Goal: Task Accomplishment & Management: Manage account settings

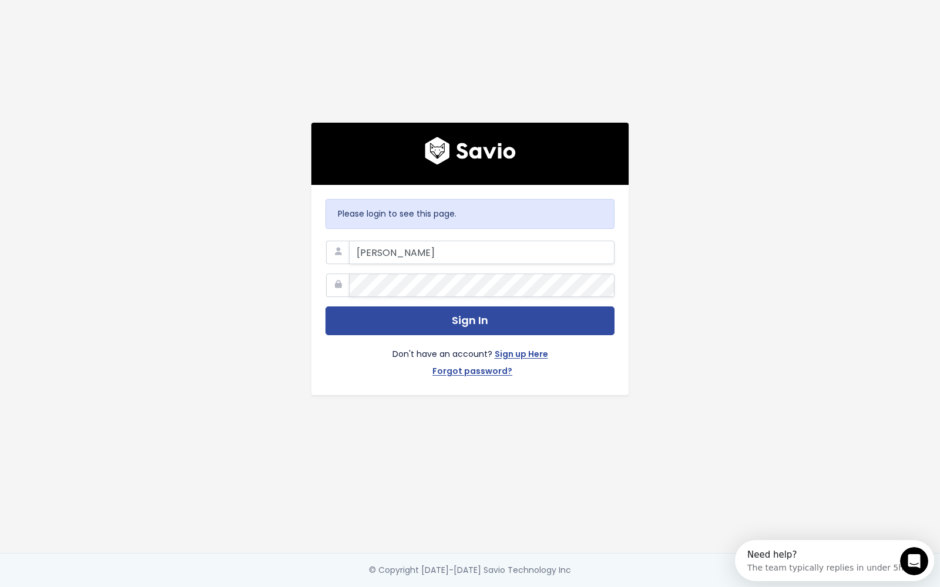
type input "[PERSON_NAME][EMAIL_ADDRESS][PERSON_NAME][DOMAIN_NAME]"
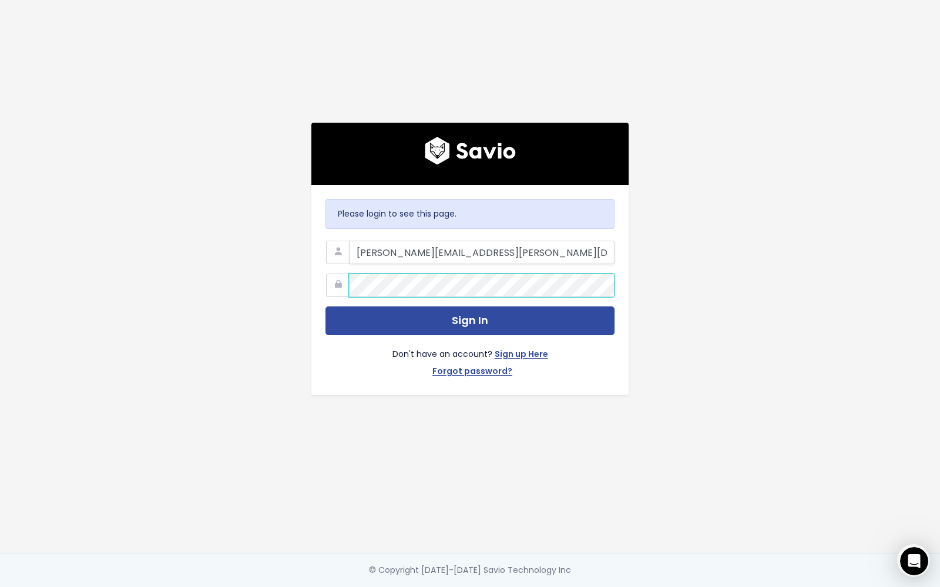
click at [325, 307] on button "Sign In" at bounding box center [469, 321] width 289 height 29
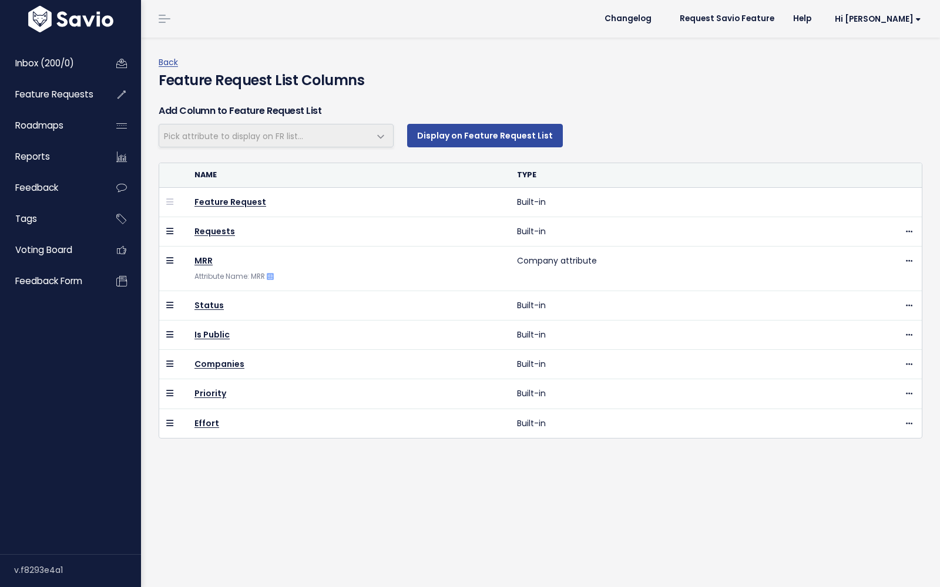
select select
